Goal: Leave review/rating: Share an evaluation or opinion about a product, service, or content

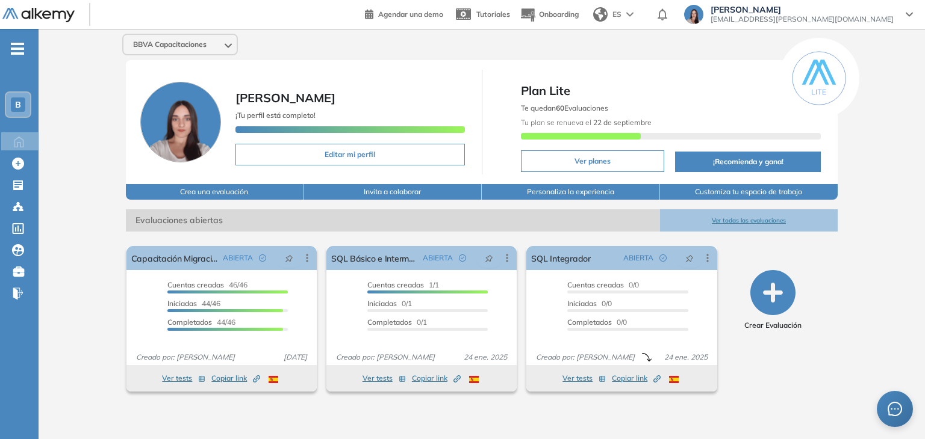
click at [21, 105] on div "B" at bounding box center [18, 105] width 14 height 14
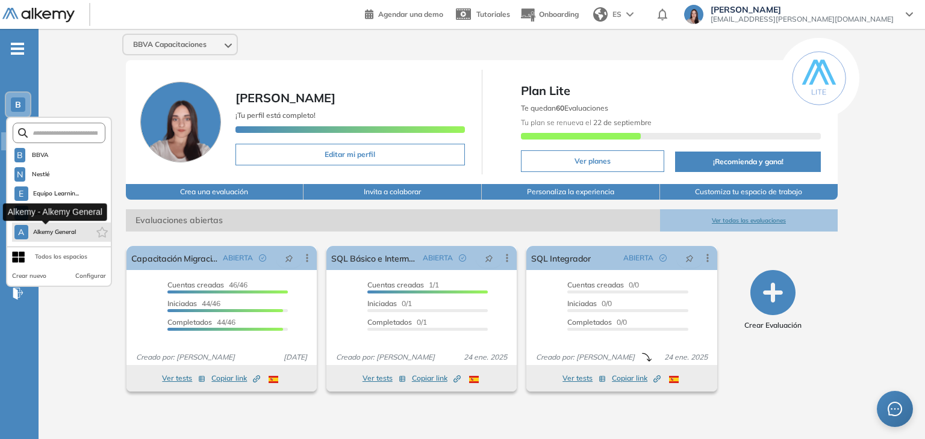
click at [46, 232] on span "Alkemy General" at bounding box center [54, 233] width 43 height 10
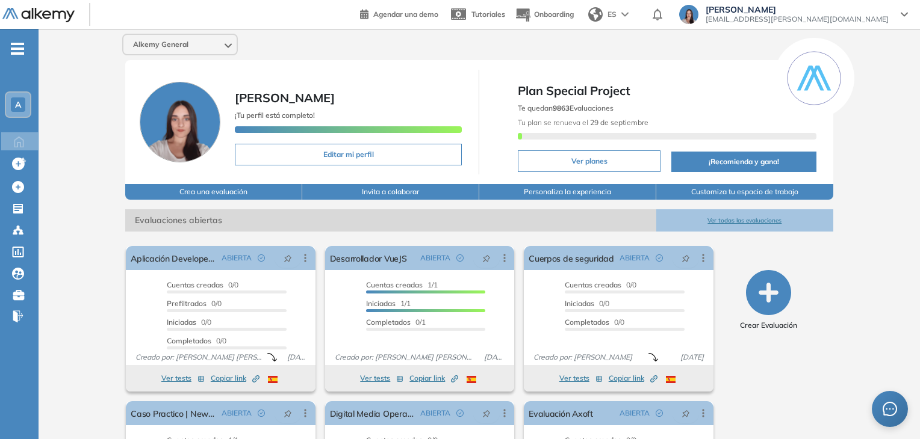
click at [735, 222] on button "Ver todas las evaluaciones" at bounding box center [744, 220] width 177 height 22
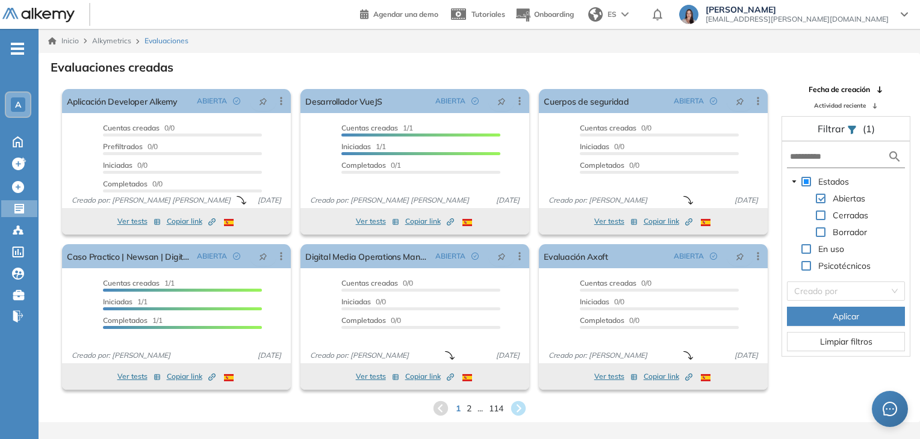
scroll to position [29, 0]
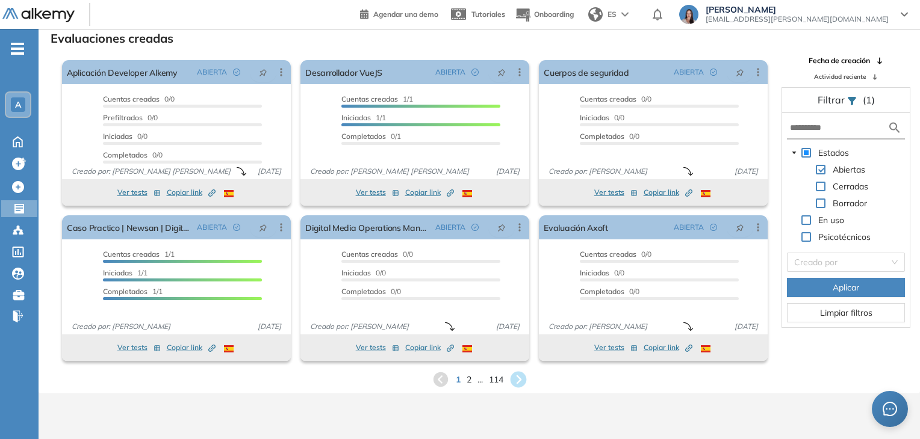
click at [518, 377] on icon at bounding box center [518, 380] width 20 height 20
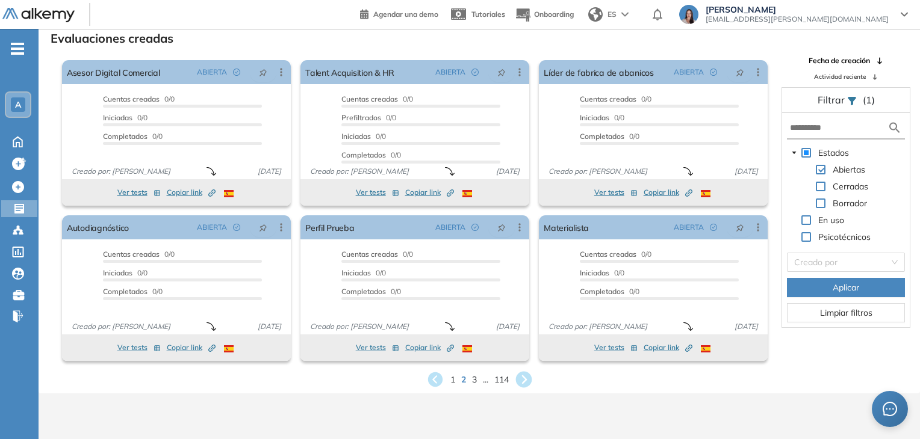
click at [518, 377] on icon at bounding box center [523, 380] width 16 height 16
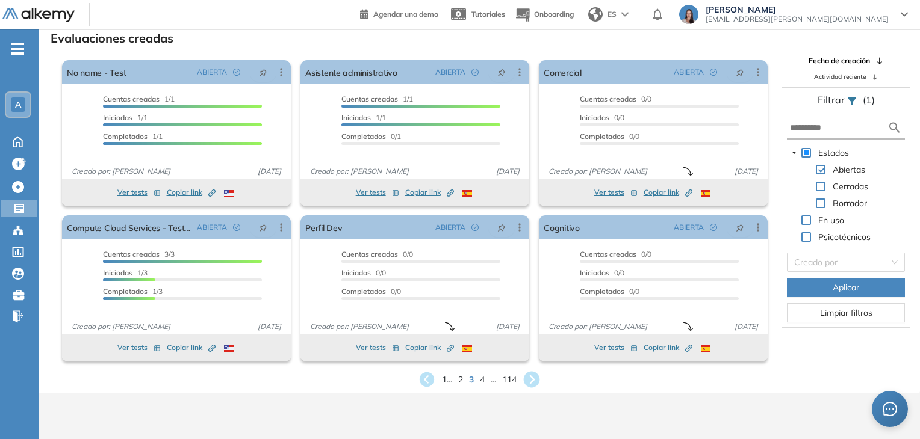
click at [529, 380] on icon at bounding box center [532, 380] width 16 height 16
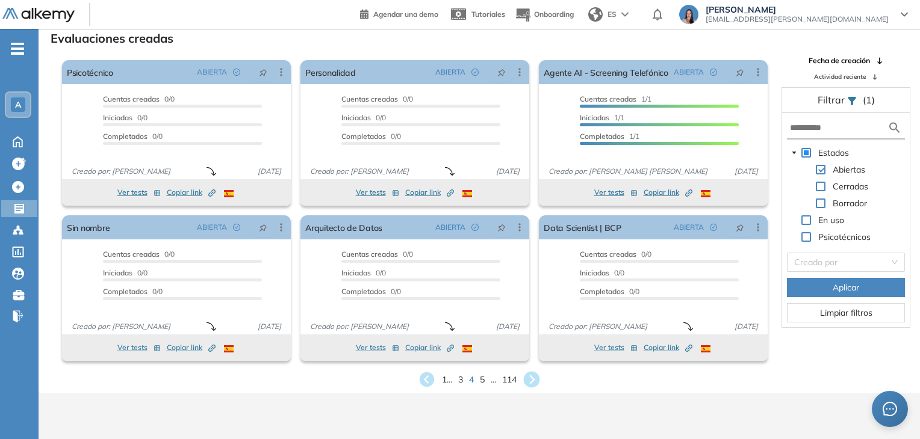
click at [530, 374] on icon at bounding box center [532, 380] width 16 height 16
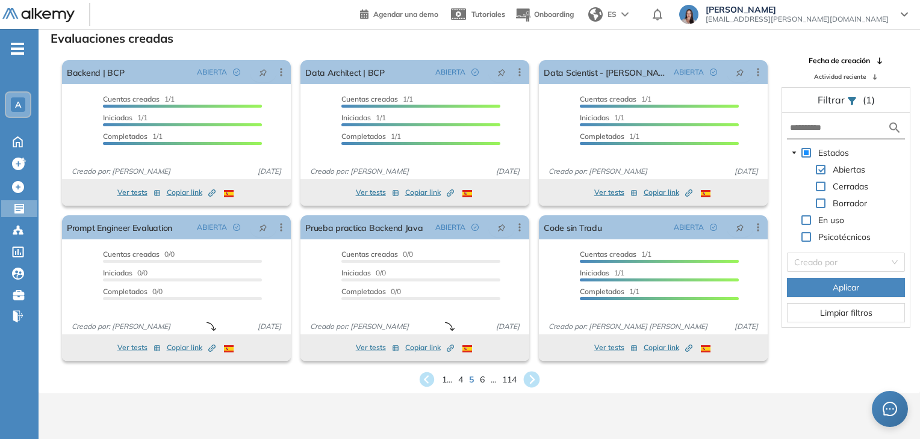
click at [534, 370] on icon at bounding box center [532, 380] width 20 height 20
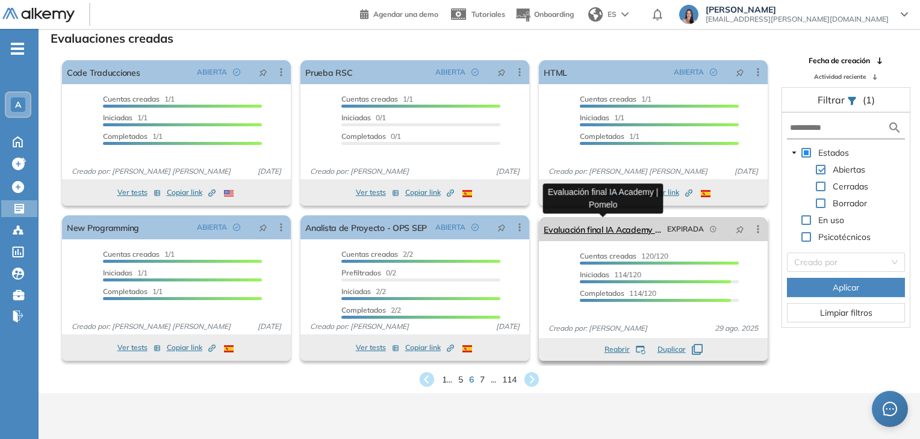
click at [608, 228] on link "Evaluación final IA Academy | Pomelo" at bounding box center [603, 229] width 119 height 24
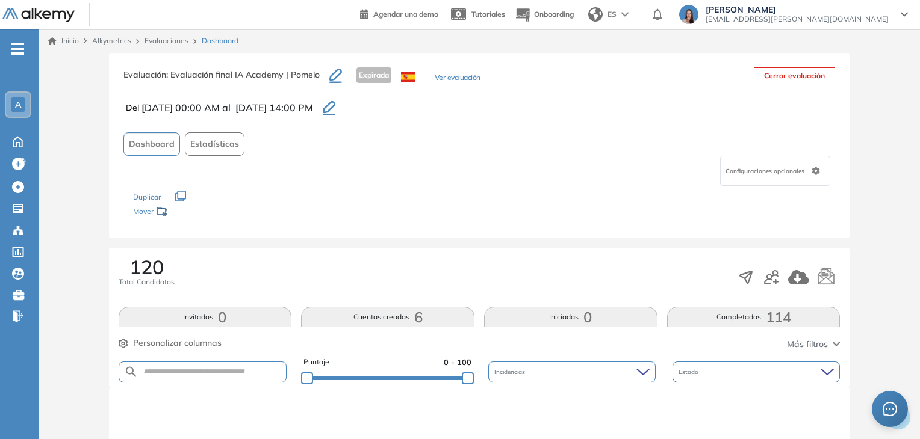
scroll to position [120, 0]
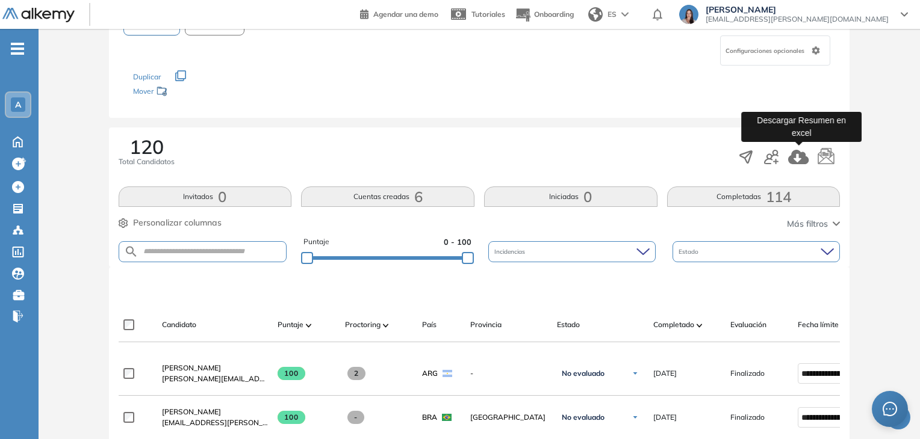
click at [793, 155] on icon "button" at bounding box center [798, 157] width 20 height 14
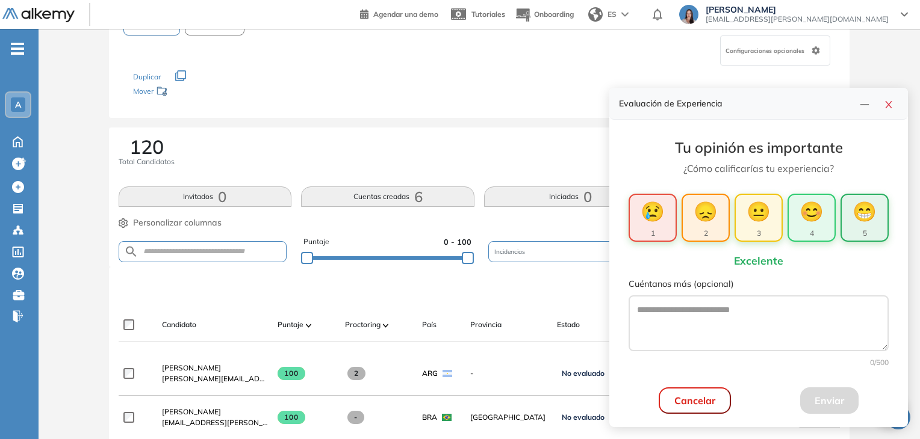
click at [857, 226] on button "😁 5" at bounding box center [864, 218] width 48 height 48
click at [836, 397] on button "Enviar" at bounding box center [829, 401] width 58 height 26
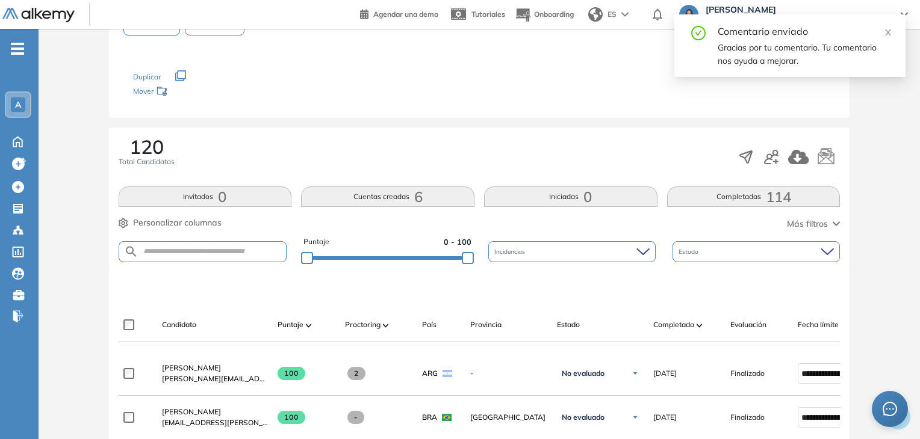
scroll to position [0, 0]
